Goal: Task Accomplishment & Management: Complete application form

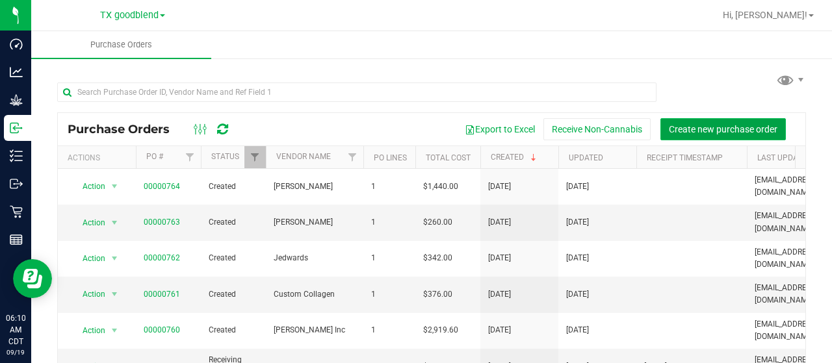
click at [689, 134] on button "Create new purchase order" at bounding box center [722, 129] width 125 height 22
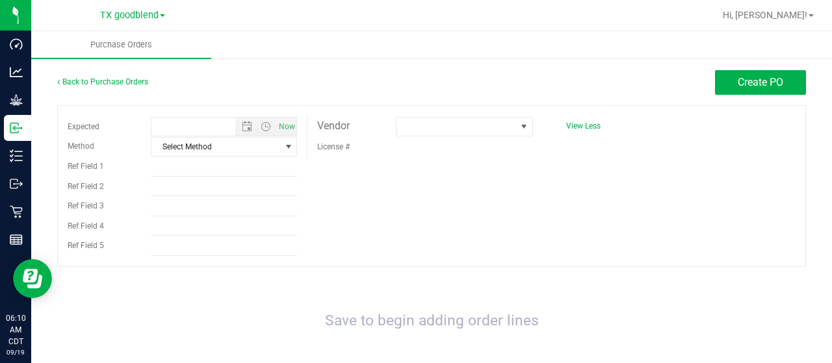
type input "[DATE] 6:10 AM"
click at [402, 123] on span at bounding box center [456, 127] width 120 height 18
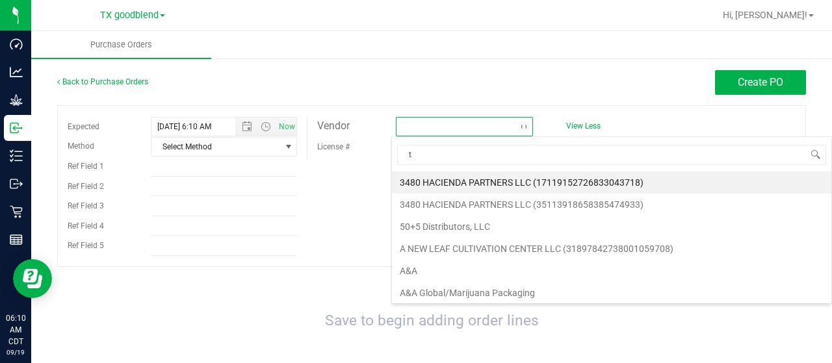
scroll to position [19, 135]
type input "thc"
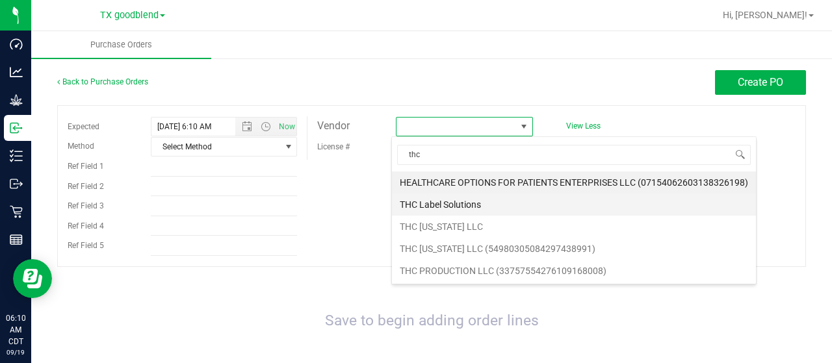
click at [462, 198] on li "THC Label Solutions" at bounding box center [574, 205] width 364 height 22
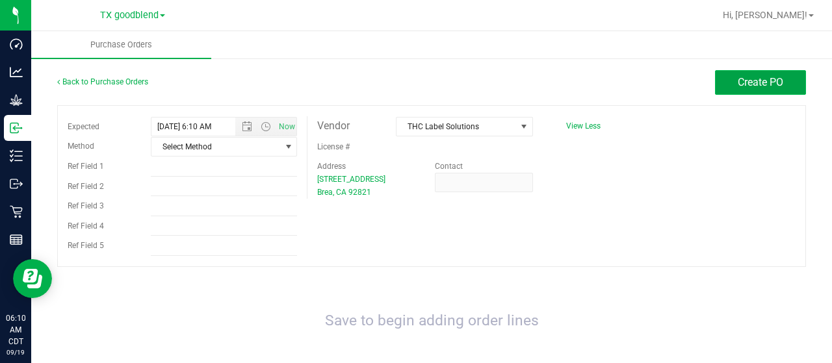
click at [737, 85] on span "Create PO" at bounding box center [759, 82] width 45 height 12
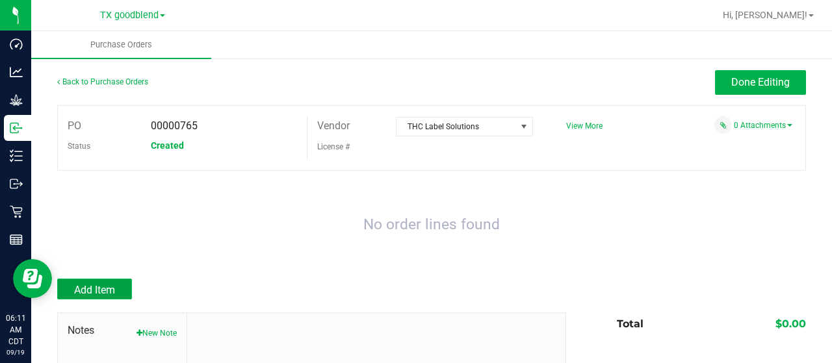
click at [90, 290] on span "Add Item" at bounding box center [94, 290] width 41 height 12
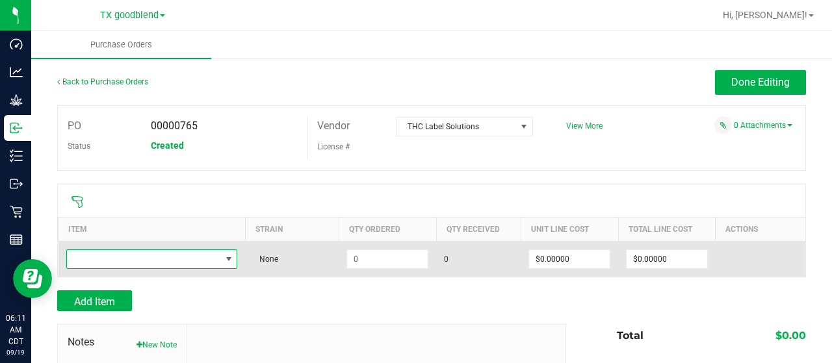
click at [167, 255] on span "NO DATA FOUND" at bounding box center [144, 259] width 154 height 18
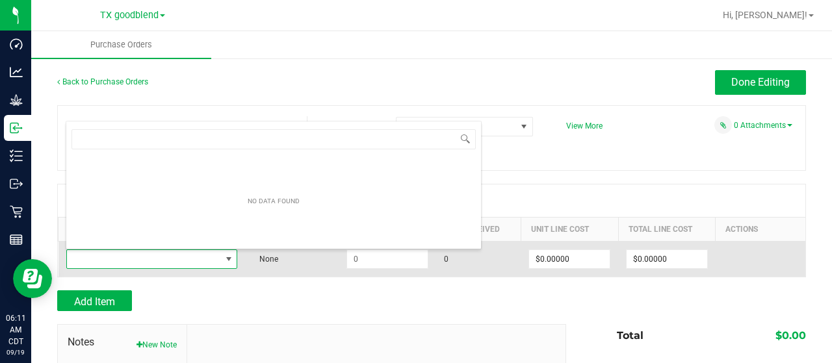
scroll to position [19, 167]
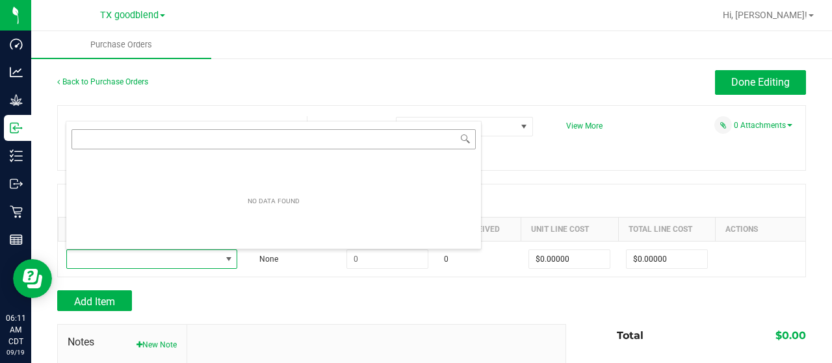
click at [96, 139] on input "NO DATA FOUND" at bounding box center [273, 139] width 404 height 20
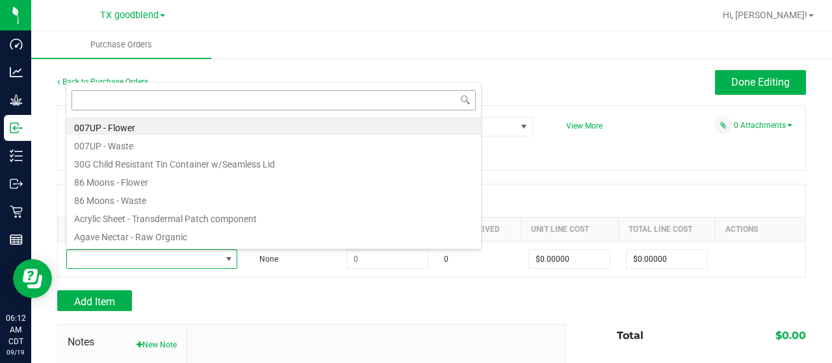
click at [94, 96] on input at bounding box center [273, 100] width 404 height 20
type input "4000159"
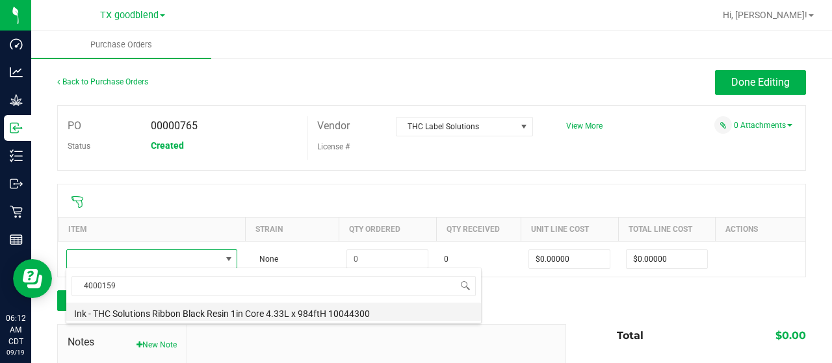
click at [144, 313] on li "Ink - THC Solutions Ribbon Black Resin 1in Core 4.33L x 984ftH 10044300" at bounding box center [273, 312] width 415 height 18
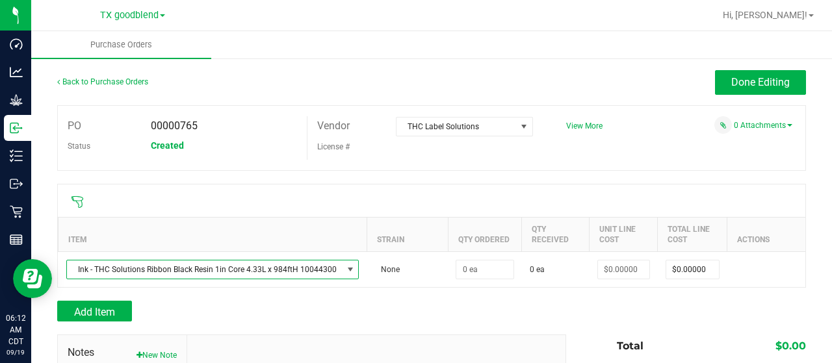
click at [341, 301] on div "Add Item" at bounding box center [306, 311] width 499 height 21
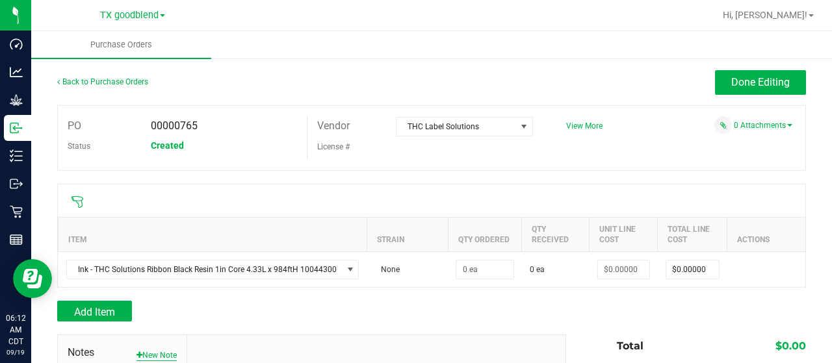
click at [146, 353] on button "New Note" at bounding box center [156, 356] width 40 height 12
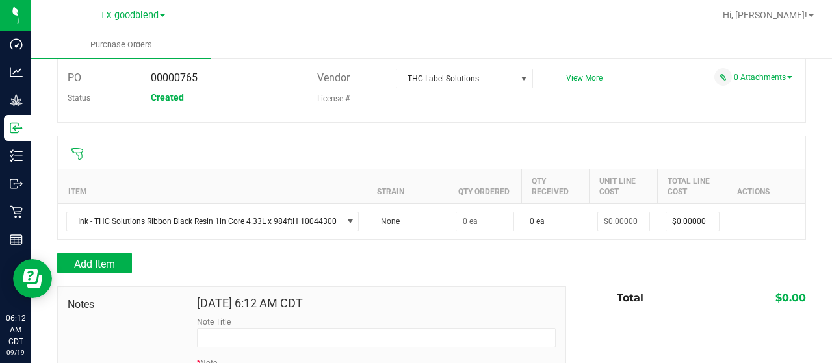
scroll to position [49, 0]
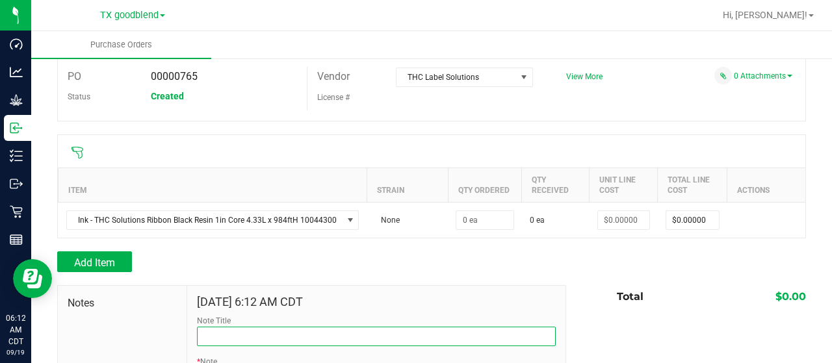
click at [221, 331] on input "Note Title" at bounding box center [376, 336] width 359 height 19
paste input "4000159"
type input "4000159 - Ink - THC Solutions Ribbon Black Resin 1in Core 4.33L x 984ftH 100443…"
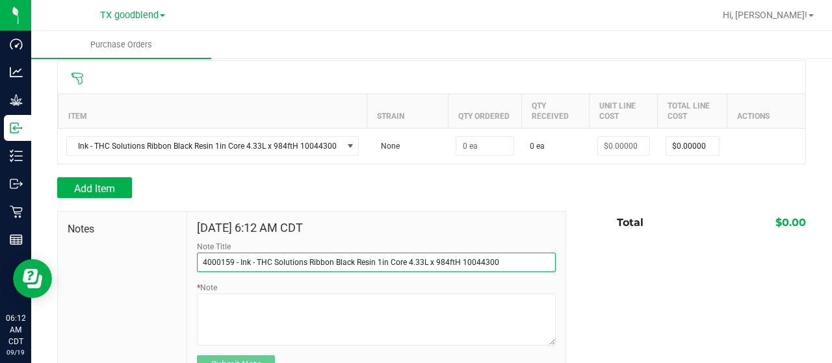
scroll to position [127, 0]
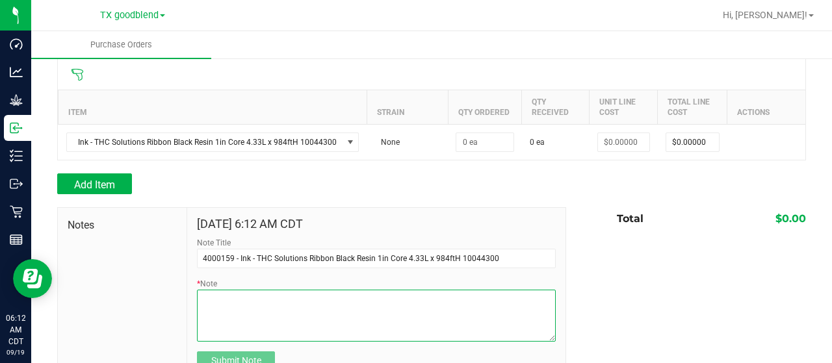
click at [292, 309] on textarea "* Note" at bounding box center [376, 316] width 359 height 52
type textarea "1 case = 12 rolls"
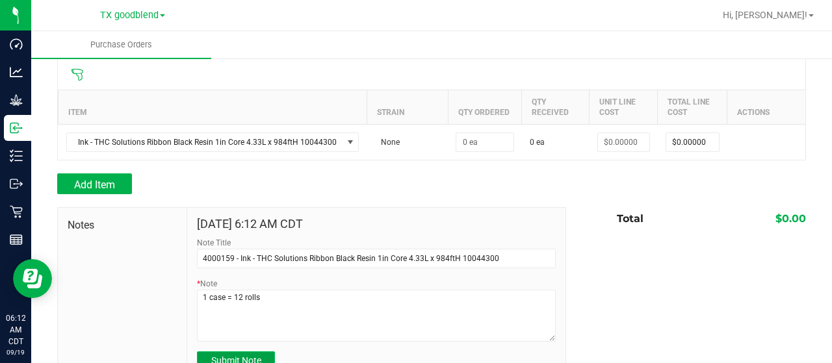
click at [234, 354] on button "Submit Note" at bounding box center [236, 361] width 78 height 19
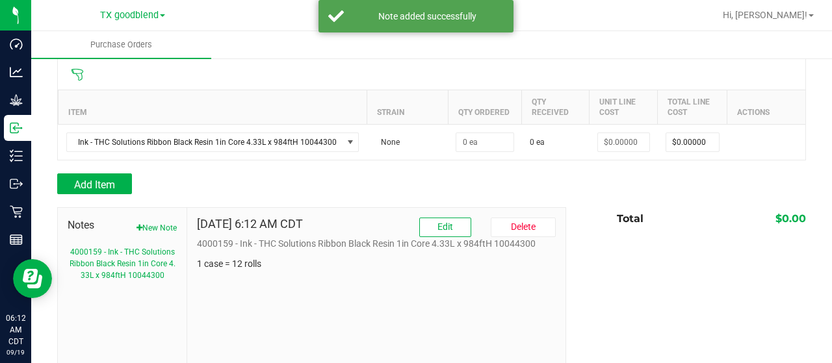
scroll to position [0, 0]
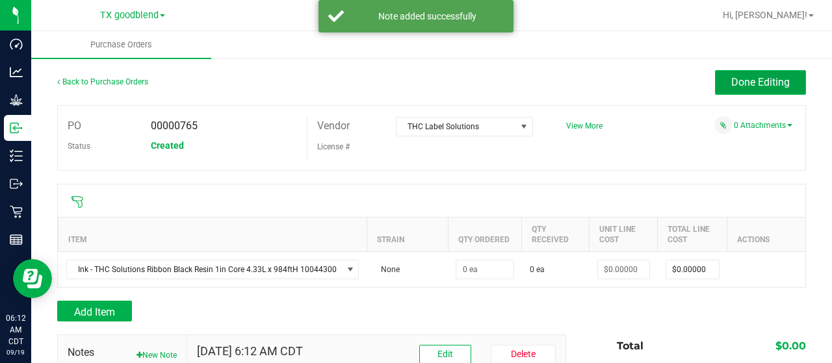
click at [739, 83] on span "Done Editing" at bounding box center [760, 82] width 58 height 12
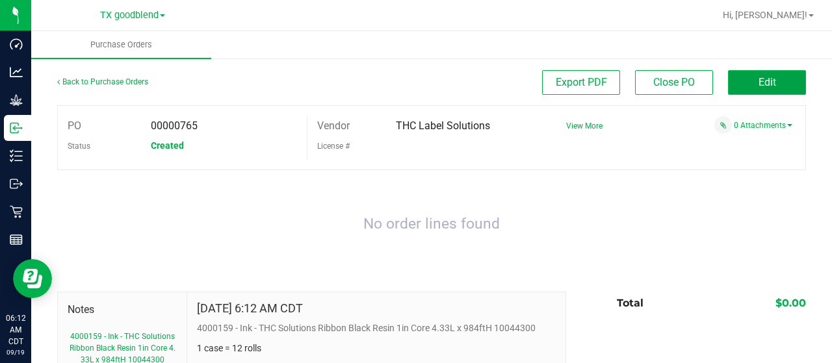
click at [758, 87] on span "Edit" at bounding box center [767, 82] width 18 height 12
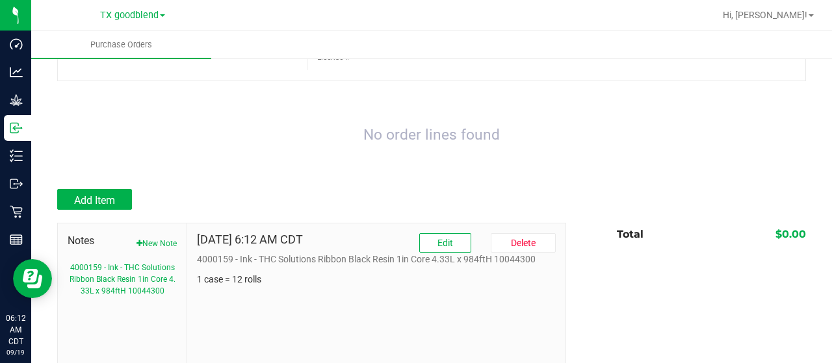
scroll to position [91, 0]
click at [107, 197] on span "Add Item" at bounding box center [94, 199] width 41 height 12
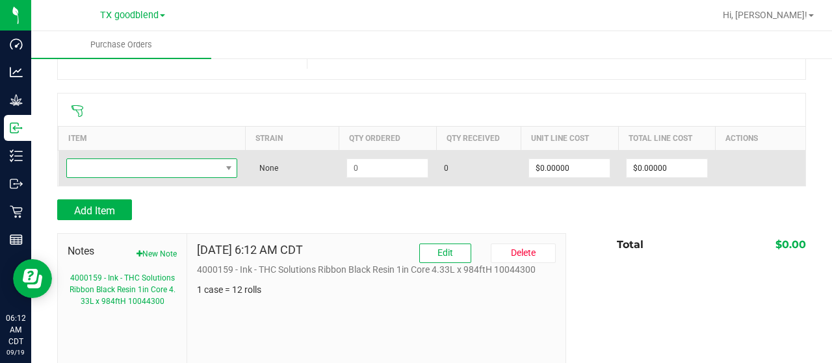
click at [125, 162] on span "NO DATA FOUND" at bounding box center [144, 168] width 154 height 18
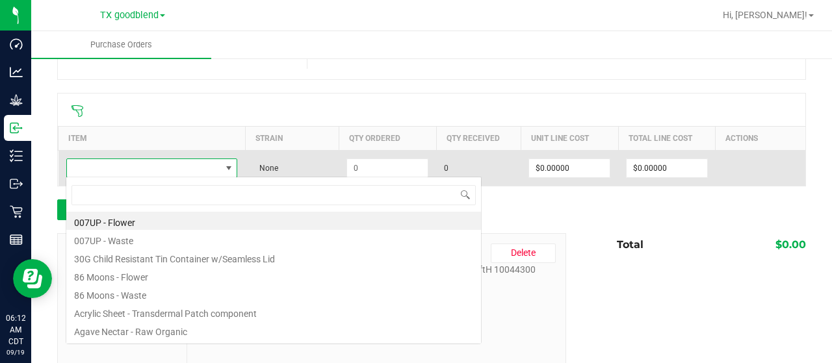
scroll to position [19, 167]
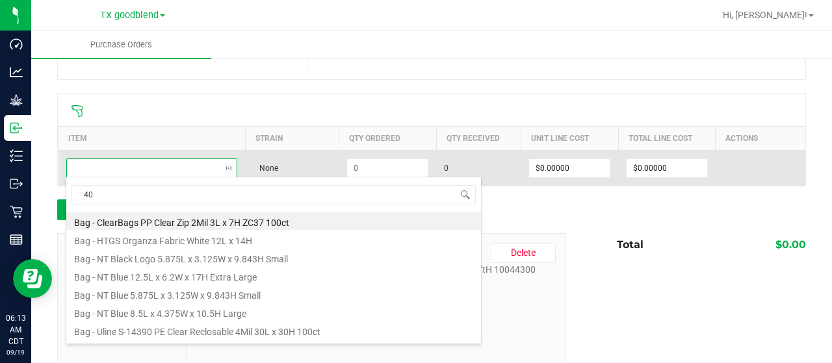
type input "4"
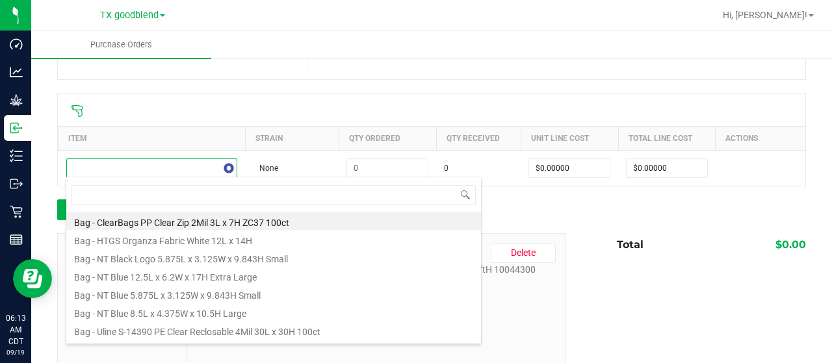
click at [661, 305] on div "Notes New Note 4000159 - Ink - THC Solutions Ribbon Black Resin 1in Core 4.33L …" at bounding box center [431, 320] width 749 height 175
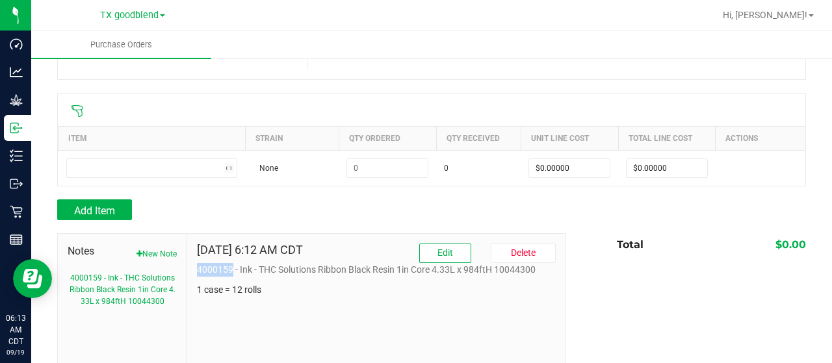
drag, startPoint x: 229, startPoint y: 270, endPoint x: 196, endPoint y: 272, distance: 33.2
click at [197, 272] on p "4000159 - Ink - THC Solutions Ribbon Black Resin 1in Core 4.33L x 984ftH 100443…" at bounding box center [376, 270] width 359 height 14
copy p "4000159"
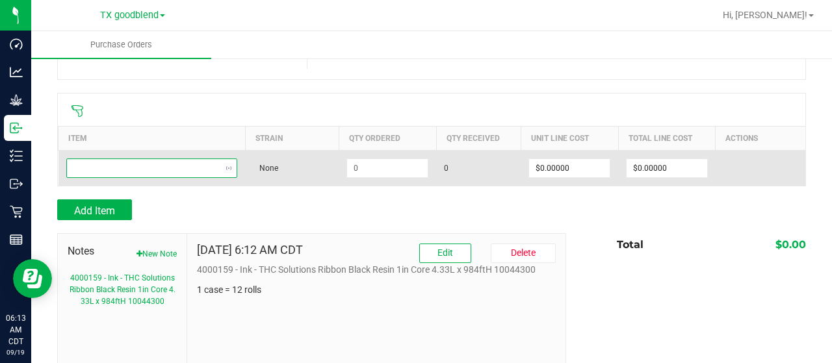
click at [83, 170] on span "NO DATA FOUND" at bounding box center [144, 168] width 154 height 18
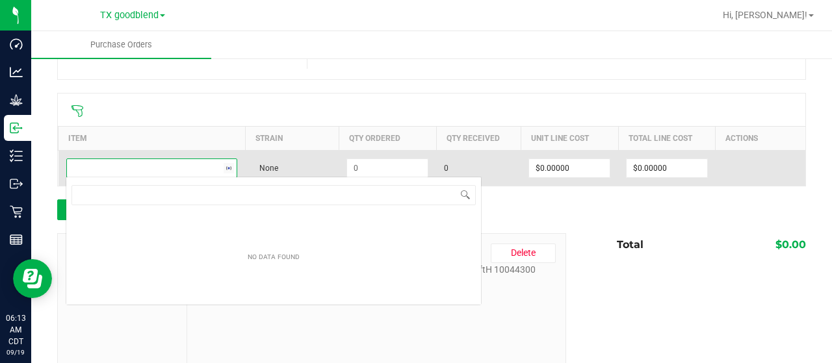
scroll to position [19, 169]
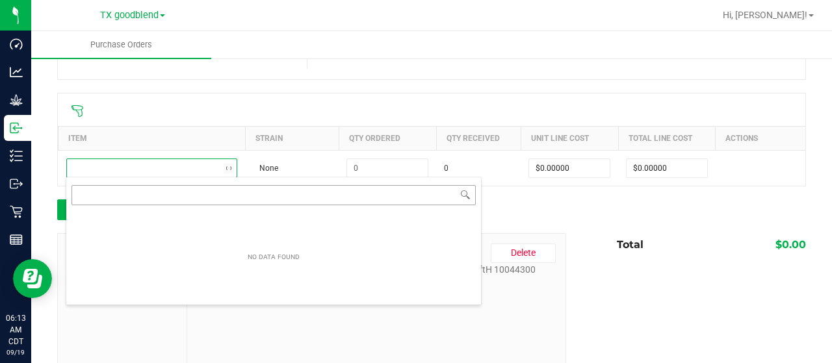
click at [104, 196] on input "NO DATA FOUND" at bounding box center [273, 195] width 404 height 20
type input "4000159"
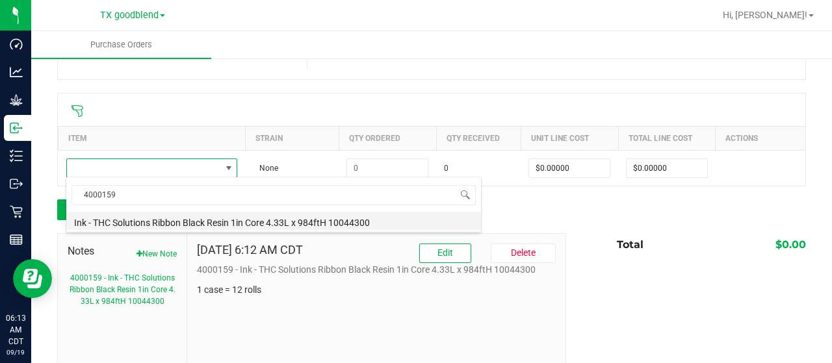
click at [144, 216] on li "Ink - THC Solutions Ribbon Black Resin 1in Core 4.33L x 984ftH 10044300" at bounding box center [273, 221] width 415 height 18
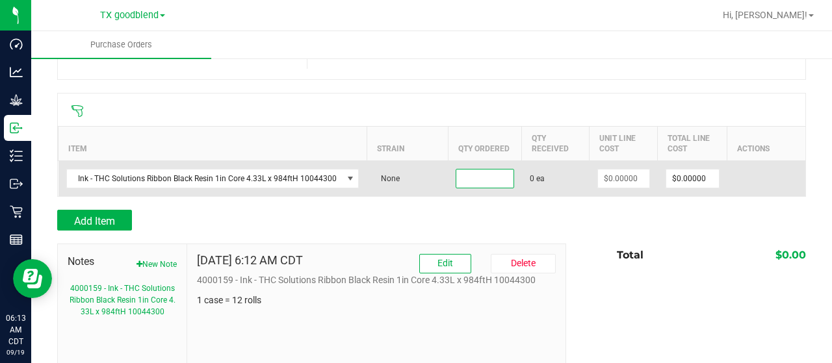
click at [485, 178] on input at bounding box center [484, 179] width 57 height 18
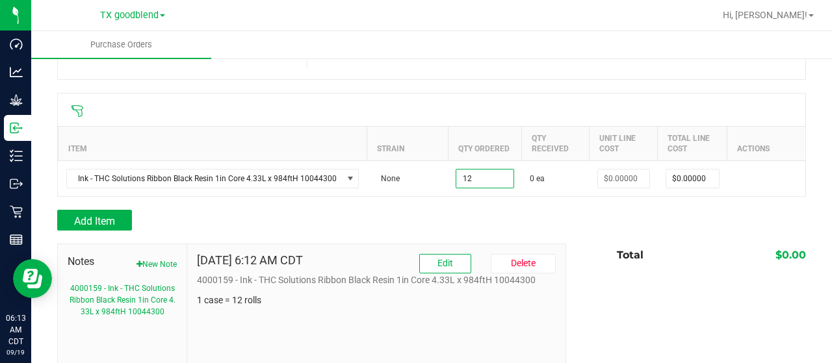
type input "12 ea"
click at [561, 228] on div "Add Item" at bounding box center [431, 220] width 749 height 21
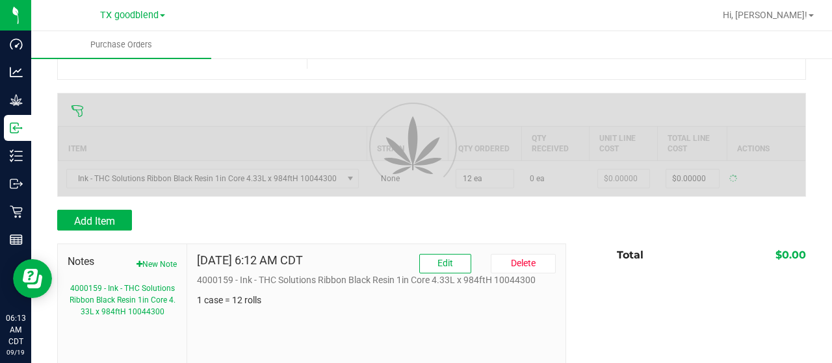
type input "$0.00000"
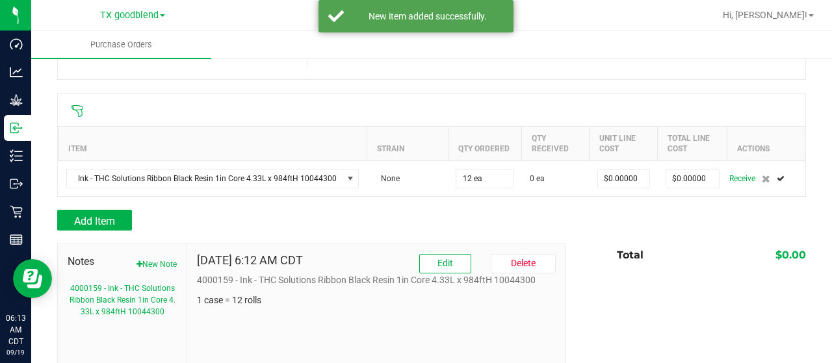
scroll to position [0, 0]
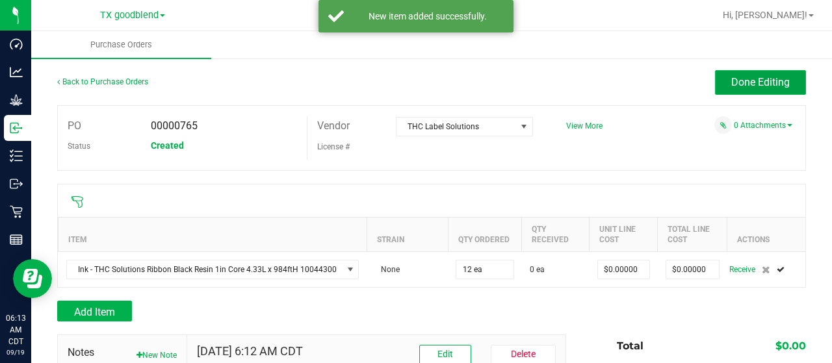
click at [715, 83] on button "Done Editing" at bounding box center [760, 82] width 91 height 25
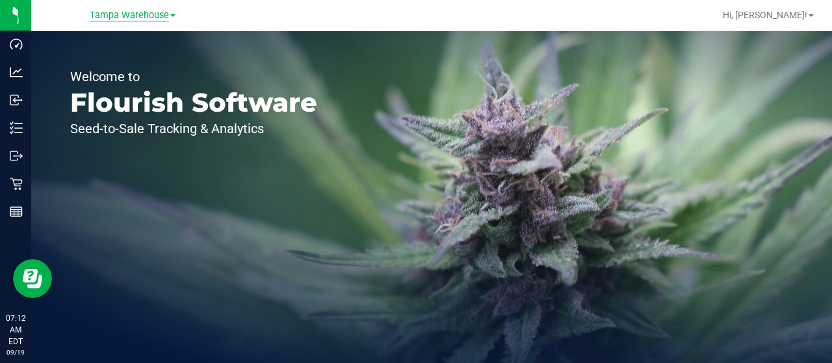
click at [110, 12] on span "Tampa Warehouse" at bounding box center [129, 16] width 79 height 12
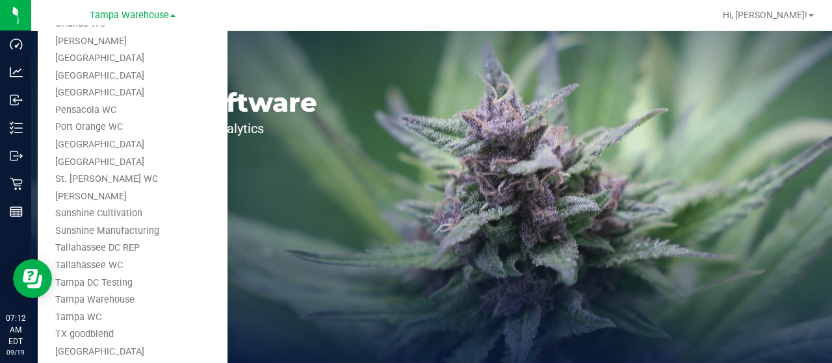
scroll to position [561, 0]
click at [77, 327] on link "TX goodblend" at bounding box center [133, 331] width 190 height 18
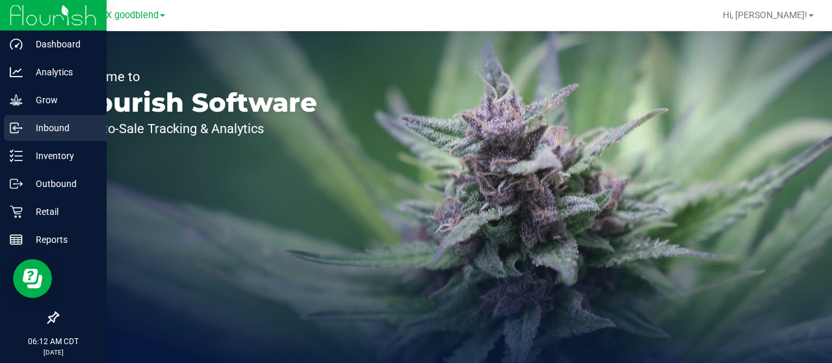
click at [38, 128] on p "Inbound" at bounding box center [62, 128] width 78 height 16
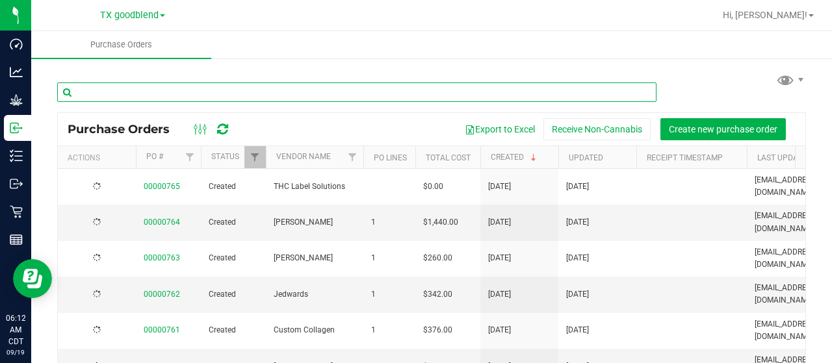
click at [186, 88] on input "text" at bounding box center [356, 92] width 599 height 19
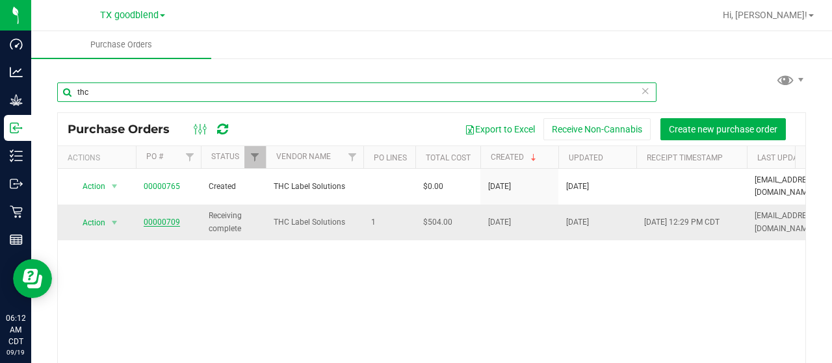
type input "thc"
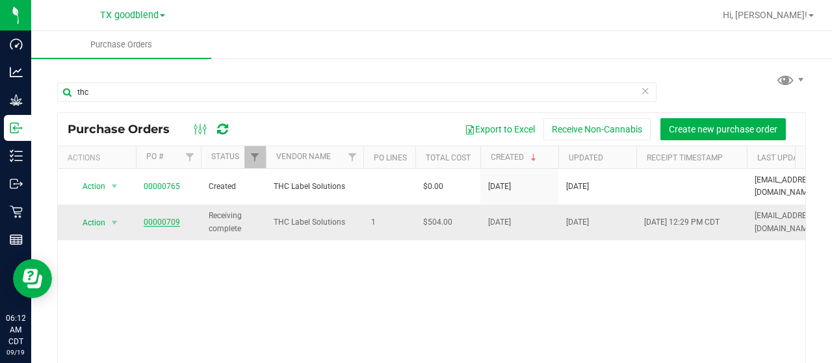
click at [165, 218] on link "00000709" at bounding box center [162, 222] width 36 height 9
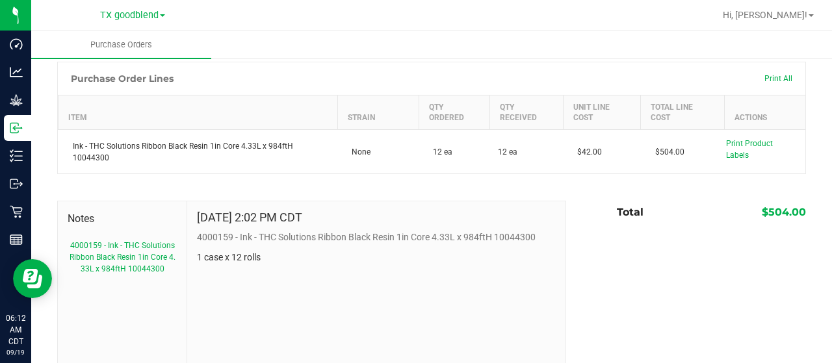
scroll to position [154, 0]
